Goal: Check status: Check status

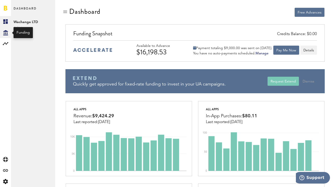
click at [5, 32] on icon at bounding box center [5, 32] width 5 height 5
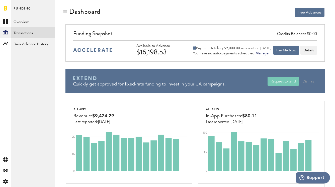
click at [25, 30] on link "Transactions" at bounding box center [33, 32] width 44 height 11
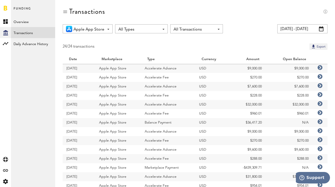
click at [299, 30] on input "[DATE] - [DATE]" at bounding box center [302, 28] width 50 height 9
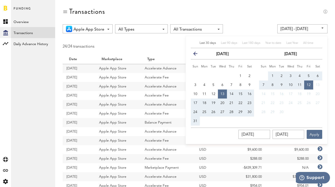
click at [197, 55] on icon "button" at bounding box center [197, 55] width 0 height 0
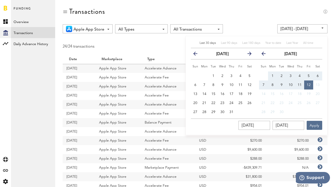
click at [197, 55] on icon "button" at bounding box center [197, 55] width 0 height 0
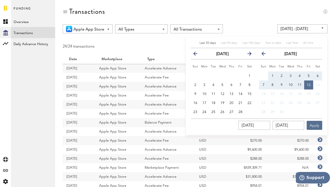
click at [197, 55] on icon "button" at bounding box center [197, 55] width 0 height 0
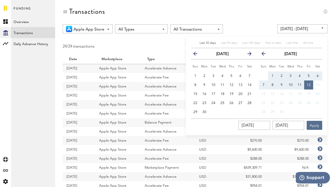
click at [197, 55] on icon "button" at bounding box center [197, 55] width 0 height 0
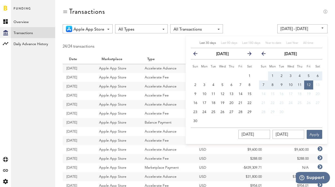
click at [197, 55] on icon "button" at bounding box center [197, 55] width 0 height 0
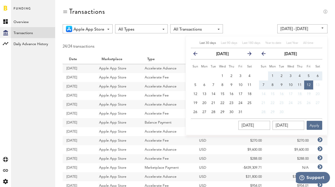
click at [197, 55] on icon "button" at bounding box center [197, 55] width 0 height 0
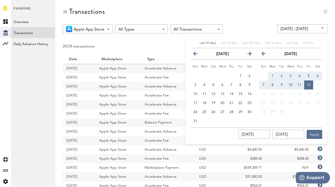
click at [197, 55] on icon "button" at bounding box center [197, 55] width 0 height 0
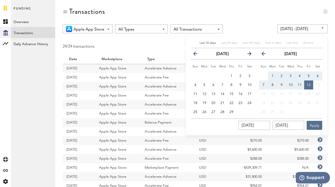
click at [197, 55] on icon "button" at bounding box center [197, 55] width 0 height 0
click at [203, 74] on span "1" at bounding box center [204, 76] width 2 height 4
type input "[DATE] - [DATE]"
type input "[DATE]"
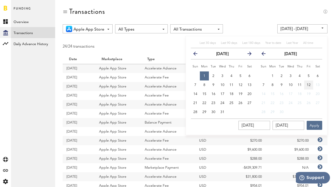
click at [308, 84] on span "12" at bounding box center [309, 85] width 4 height 4
type input "[DATE] - [DATE]"
type input "[DATE]"
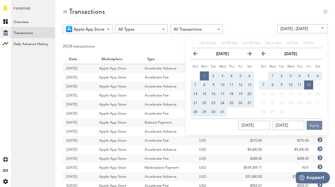
click at [315, 125] on button "Apply" at bounding box center [315, 125] width 16 height 9
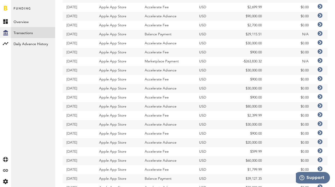
scroll to position [373, 0]
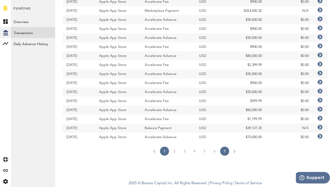
click at [224, 151] on link "7" at bounding box center [224, 151] width 9 height 9
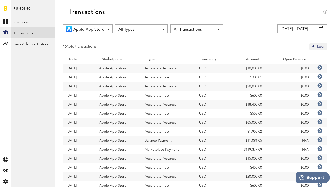
click at [296, 32] on input "[DATE] - [DATE]" at bounding box center [302, 28] width 50 height 9
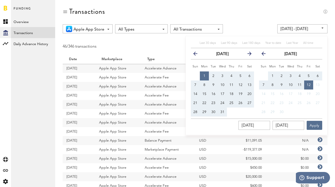
click at [197, 55] on icon "button" at bounding box center [197, 55] width 0 height 0
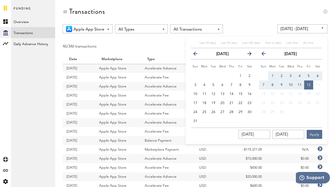
click at [197, 55] on icon "button" at bounding box center [197, 55] width 0 height 0
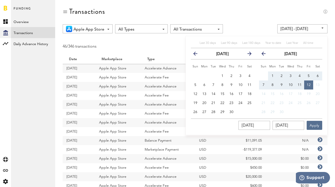
click at [197, 55] on icon "button" at bounding box center [197, 55] width 0 height 0
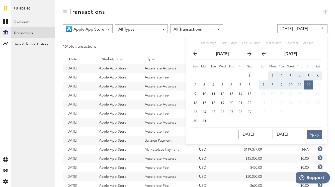
click at [197, 55] on icon "button" at bounding box center [197, 55] width 0 height 0
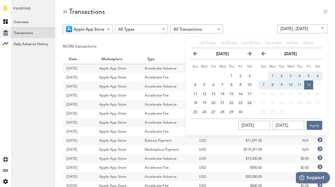
click at [197, 55] on icon "button" at bounding box center [197, 55] width 0 height 0
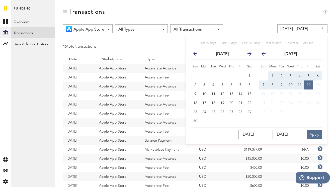
click at [197, 55] on icon "button" at bounding box center [197, 55] width 0 height 0
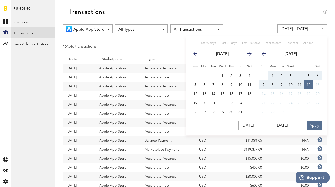
click at [197, 55] on icon "button" at bounding box center [197, 55] width 0 height 0
click at [195, 74] on button "1" at bounding box center [195, 75] width 9 height 9
type input "[DATE] - [DATE]"
type input "[DATE]"
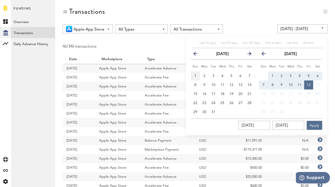
type input "[DATE]"
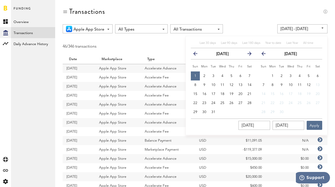
click at [265, 55] on icon "button" at bounding box center [265, 55] width 0 height 0
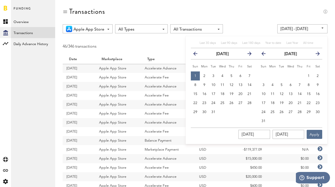
click at [265, 55] on icon "button" at bounding box center [265, 55] width 0 height 0
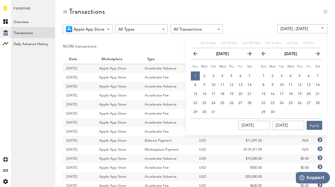
click at [265, 55] on icon "button" at bounding box center [265, 55] width 0 height 0
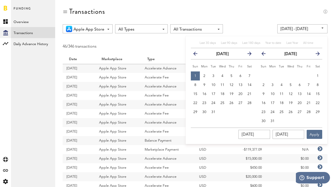
click at [265, 55] on icon "button" at bounding box center [265, 55] width 0 height 0
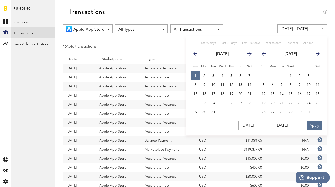
click at [265, 55] on icon "button" at bounding box center [265, 55] width 0 height 0
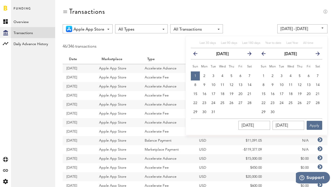
click at [265, 55] on icon "button" at bounding box center [265, 55] width 0 height 0
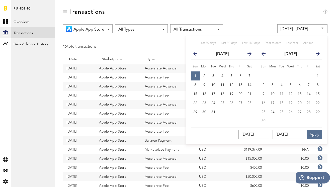
click at [265, 55] on icon "button" at bounding box center [265, 55] width 0 height 0
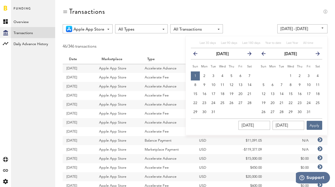
click at [265, 55] on icon "button" at bounding box center [265, 55] width 0 height 0
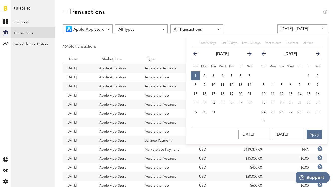
click at [265, 55] on icon "button" at bounding box center [265, 55] width 0 height 0
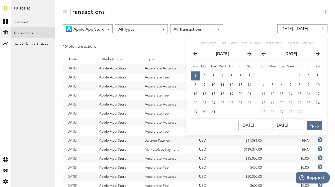
click at [265, 55] on icon "button" at bounding box center [265, 55] width 0 height 0
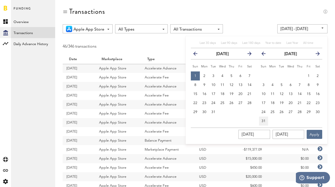
click at [266, 121] on button "31" at bounding box center [263, 121] width 9 height 9
type input "[DATE] - [DATE]"
type input "[DATE]"
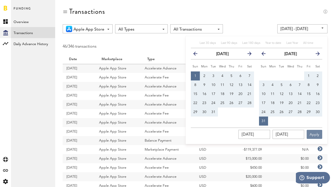
click at [309, 130] on button "Apply" at bounding box center [315, 134] width 16 height 9
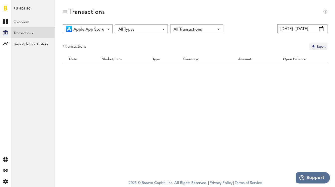
click at [312, 28] on input "[DATE] - [DATE]" at bounding box center [302, 28] width 50 height 9
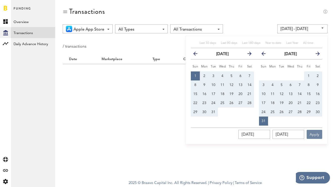
click at [316, 132] on button "Apply" at bounding box center [315, 134] width 16 height 9
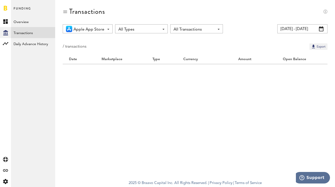
click at [297, 29] on input "[DATE] - [DATE]" at bounding box center [302, 28] width 50 height 9
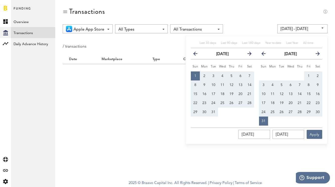
click at [316, 55] on icon "button" at bounding box center [316, 55] width 0 height 0
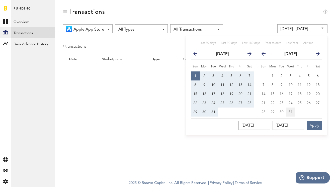
click at [292, 109] on button "31" at bounding box center [290, 112] width 9 height 9
type input "[DATE] - [DATE]"
type input "[DATE]"
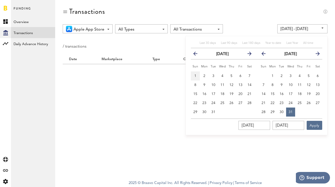
click at [196, 75] on button "1" at bounding box center [195, 75] width 9 height 9
type input "[DATE] - [DATE]"
type input "[DATE]"
click at [287, 108] on button "31" at bounding box center [290, 112] width 9 height 9
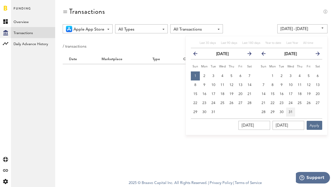
type input "[DATE] - [DATE]"
type input "[DATE]"
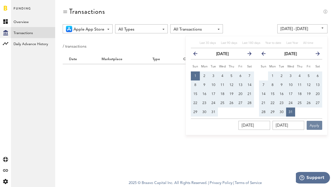
click at [319, 126] on button "Apply" at bounding box center [315, 125] width 16 height 9
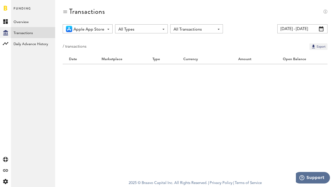
click at [323, 28] on span at bounding box center [321, 28] width 5 height 5
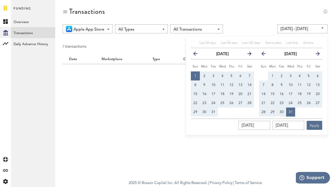
click at [196, 73] on button "1" at bounding box center [195, 75] width 9 height 9
click at [316, 55] on icon "button" at bounding box center [316, 55] width 0 height 0
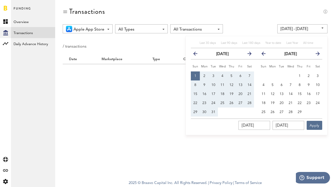
click at [316, 55] on icon "button" at bounding box center [316, 55] width 0 height 0
click at [284, 111] on button "30" at bounding box center [281, 112] width 9 height 9
type input "[DATE] - [DATE]"
type input "[DATE]"
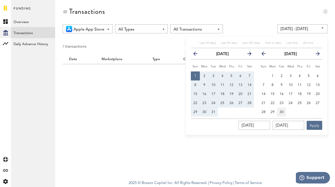
type input "[DATE]"
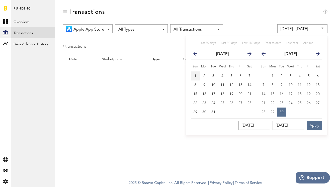
click at [195, 76] on span "1" at bounding box center [195, 76] width 2 height 4
type input "[DATE] - [DATE]"
type input "[DATE]"
click at [281, 113] on span "30" at bounding box center [281, 112] width 4 height 4
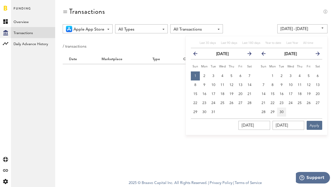
type input "[DATE] - [DATE]"
type input "[DATE]"
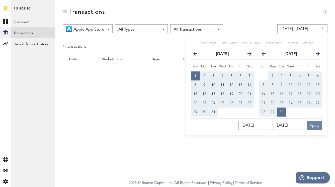
click at [315, 126] on button "Apply" at bounding box center [315, 125] width 16 height 9
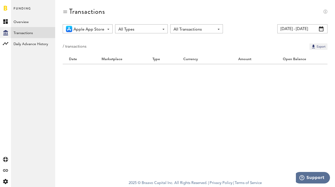
click at [320, 29] on span at bounding box center [321, 28] width 5 height 5
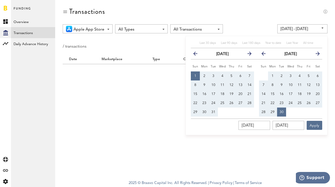
click at [121, 132] on div "Transactions Apple App Store All Marketplaces Apple App Store All Types All Typ…" at bounding box center [195, 88] width 280 height 177
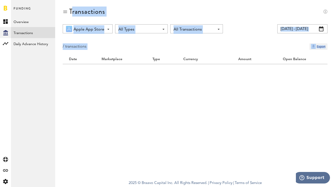
drag, startPoint x: 121, startPoint y: 132, endPoint x: 22, endPoint y: -8, distance: 171.4
click at [22, 0] on html "Hello, Maxim Log Out Created with Sketch. Created with Sketch. Created with Ske…" at bounding box center [167, 93] width 335 height 187
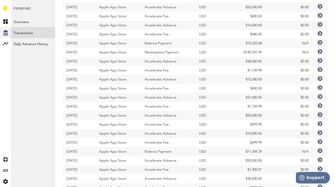
scroll to position [373, 0]
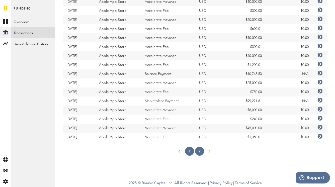
click at [199, 151] on link "2" at bounding box center [199, 151] width 9 height 9
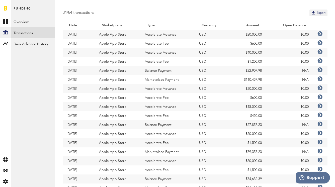
scroll to position [29, 0]
